Goal: Navigation & Orientation: Find specific page/section

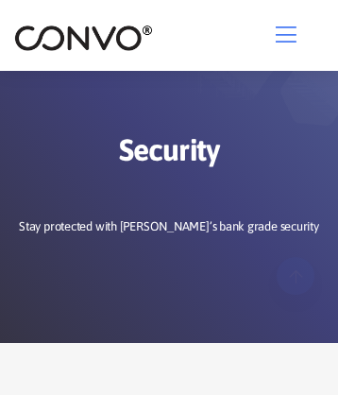
scroll to position [2408, 0]
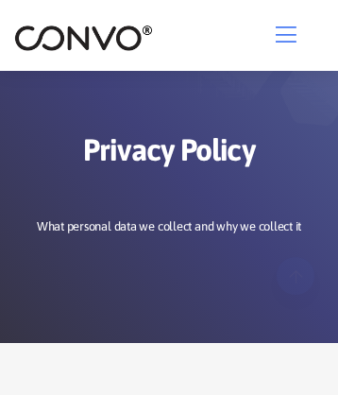
scroll to position [16654, 0]
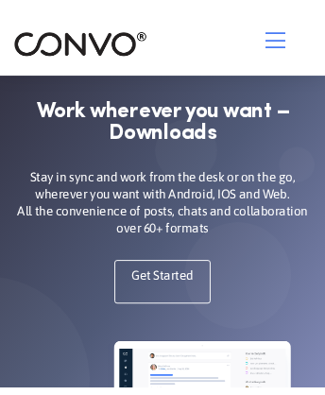
scroll to position [2617, 0]
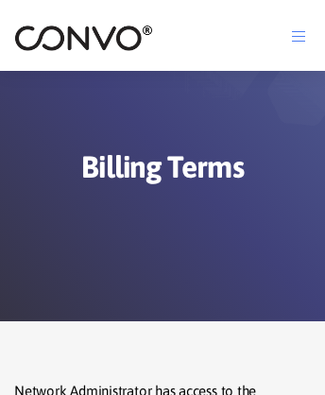
scroll to position [2829, 0]
